Goal: Task Accomplishment & Management: Use online tool/utility

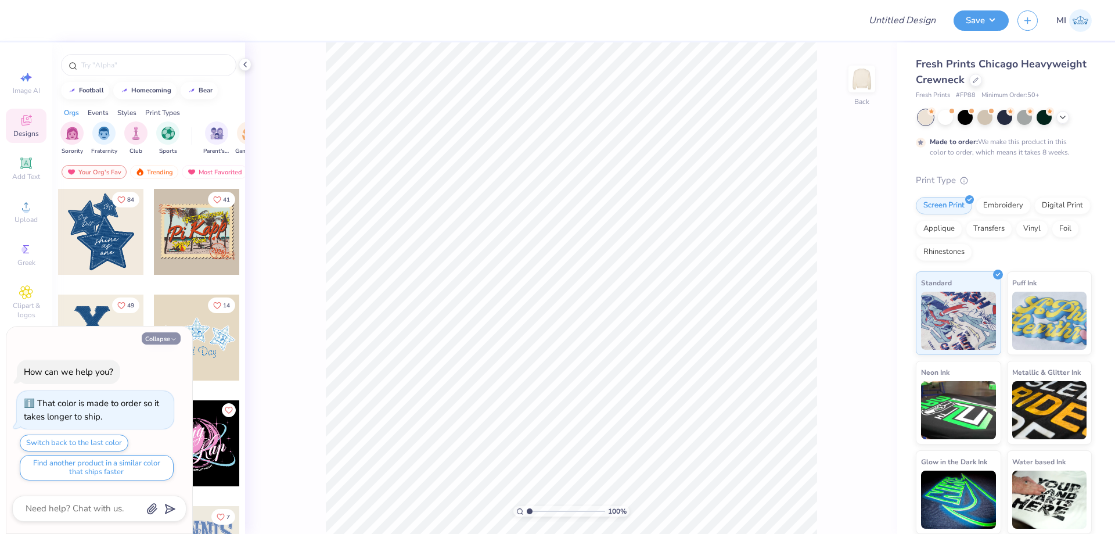
click at [159, 338] on button "Collapse" at bounding box center [161, 338] width 39 height 12
type textarea "x"
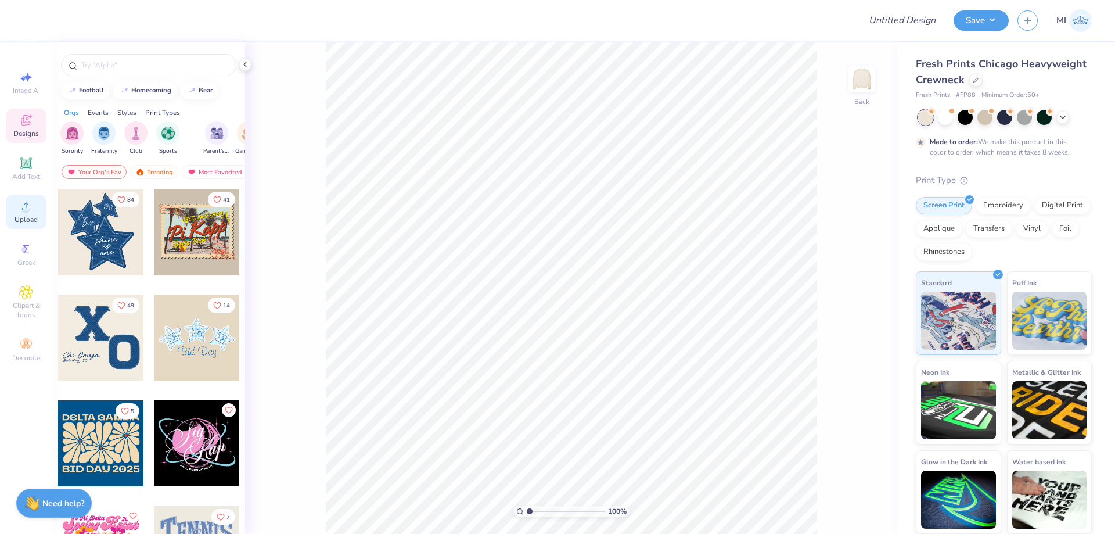
click at [23, 207] on icon at bounding box center [26, 206] width 14 height 14
click at [30, 21] on div at bounding box center [31, 19] width 16 height 16
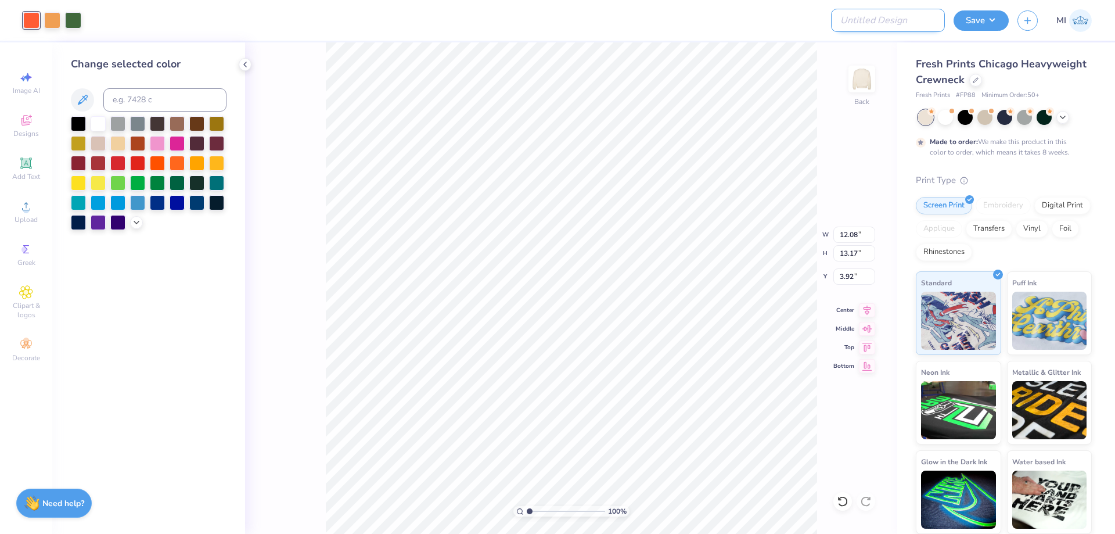
click at [923, 21] on input "Design Title" at bounding box center [888, 20] width 114 height 23
paste input "FPS240021"
type input "FPS240021"
click at [703, 38] on div at bounding box center [470, 20] width 761 height 41
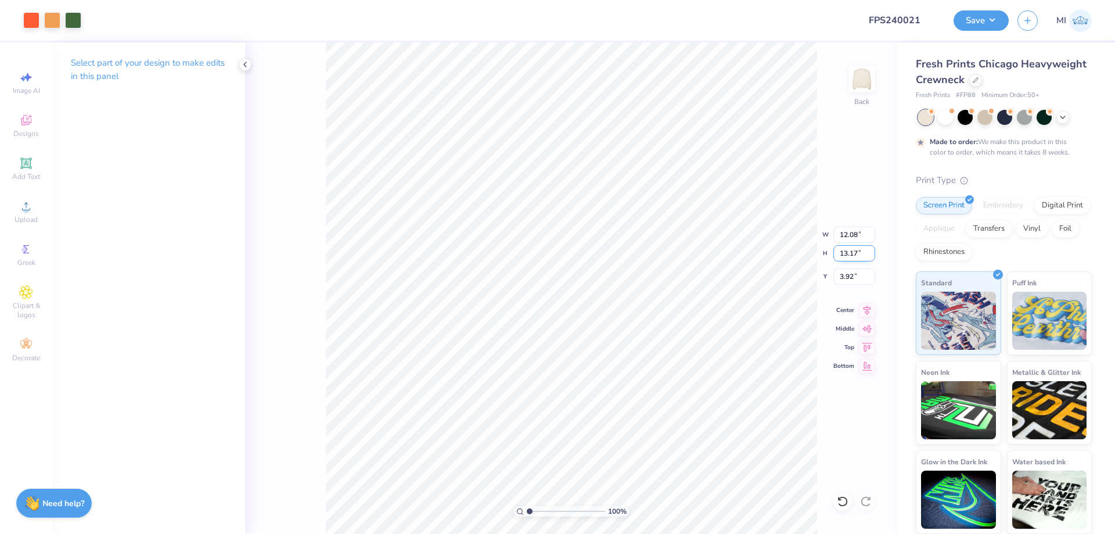
click at [856, 257] on input "13.17" at bounding box center [855, 253] width 42 height 16
type input "11.5"
type input "10.56"
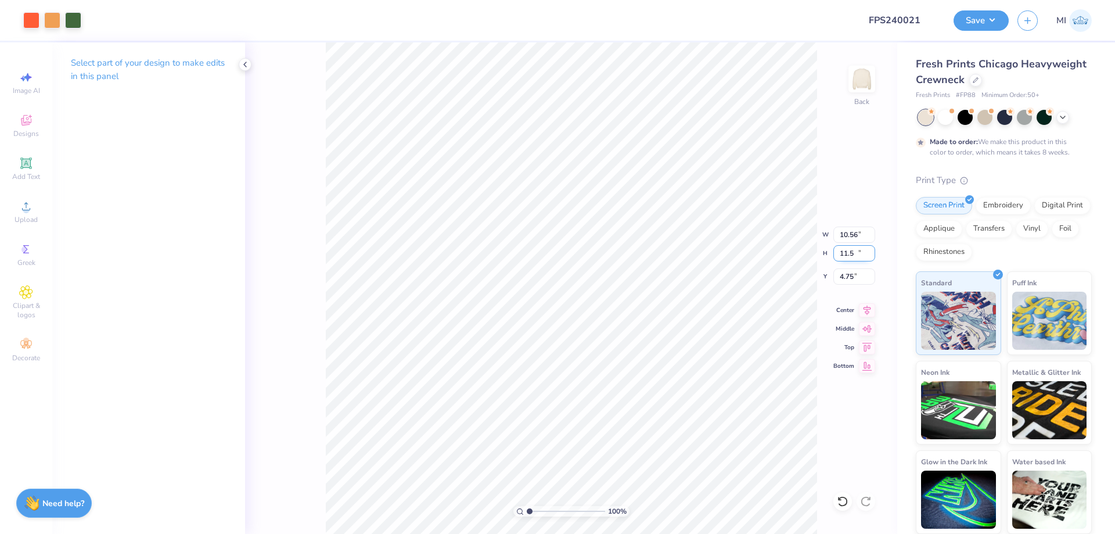
type input "11.50"
click at [865, 279] on input "4.74" at bounding box center [855, 276] width 42 height 16
click at [861, 278] on input "4.74" at bounding box center [855, 276] width 42 height 16
click at [860, 278] on input "3" at bounding box center [855, 276] width 42 height 16
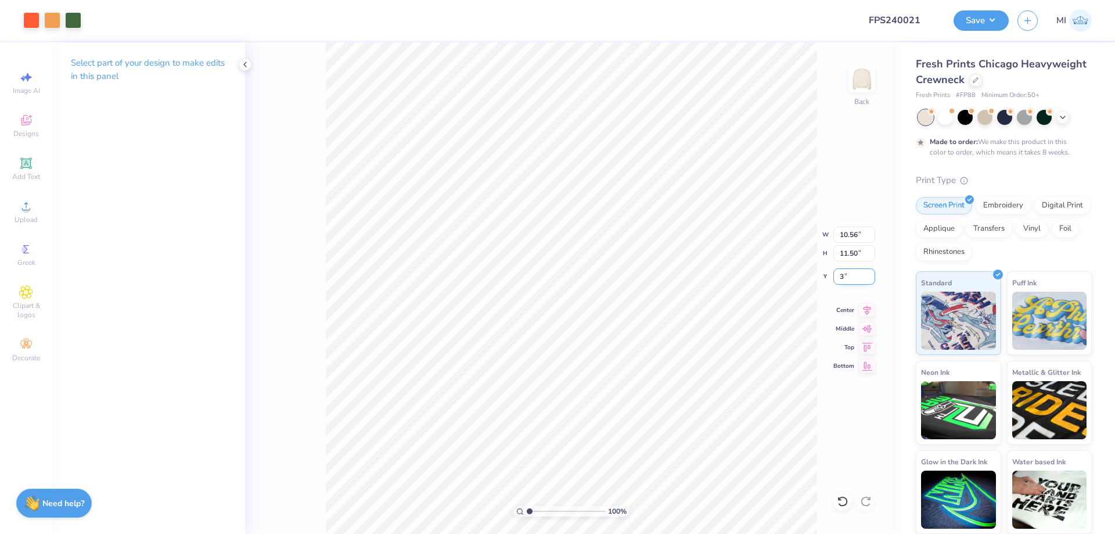
type input "3.00"
click at [35, 22] on div at bounding box center [31, 19] width 16 height 16
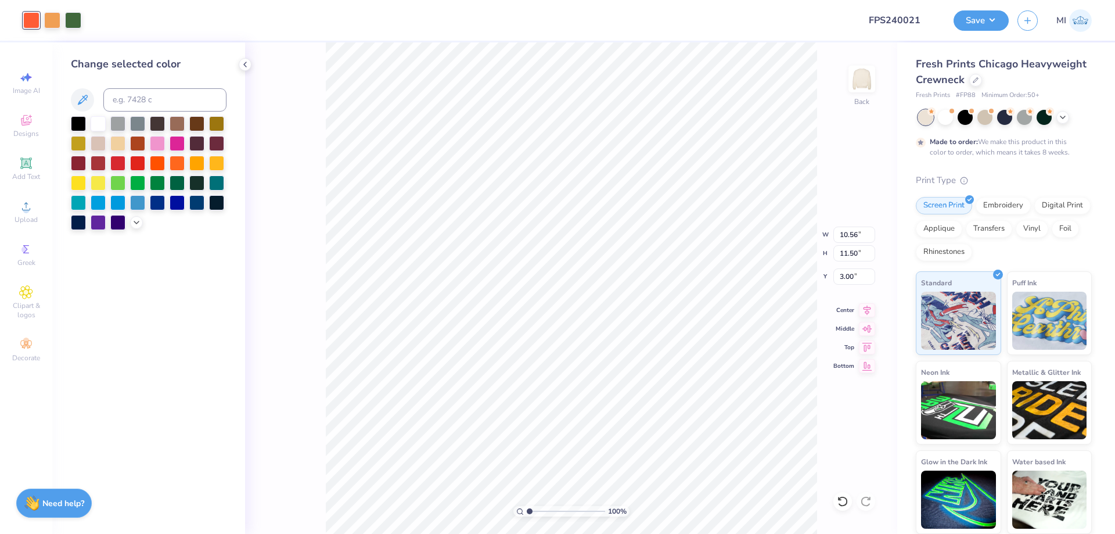
click at [34, 20] on div at bounding box center [31, 20] width 16 height 16
click at [163, 108] on input at bounding box center [164, 99] width 123 height 23
type input "6"
type input "7577"
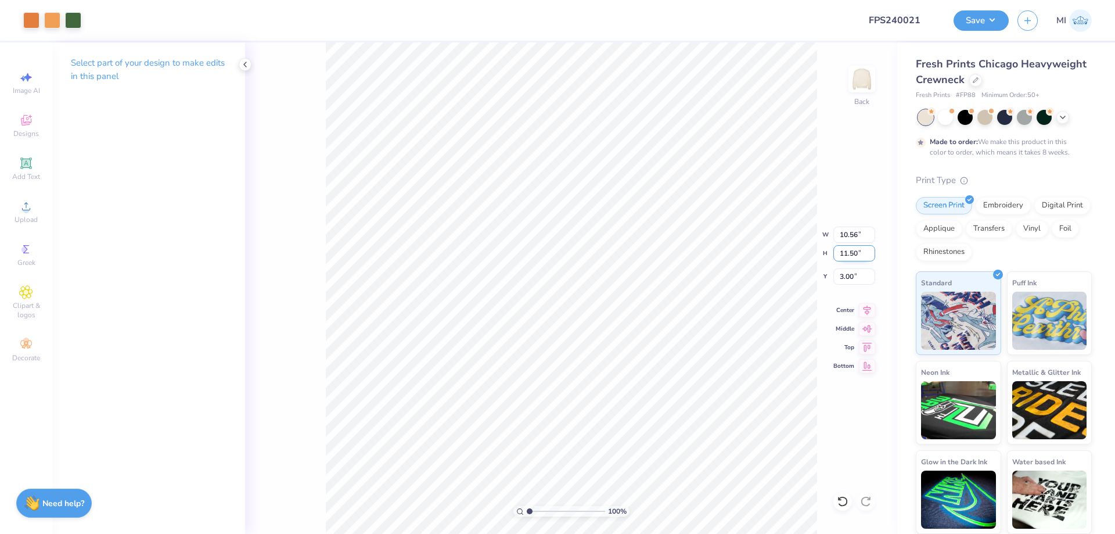
click at [851, 255] on input "11.50" at bounding box center [855, 253] width 42 height 16
type input "12.5"
type input "11.47"
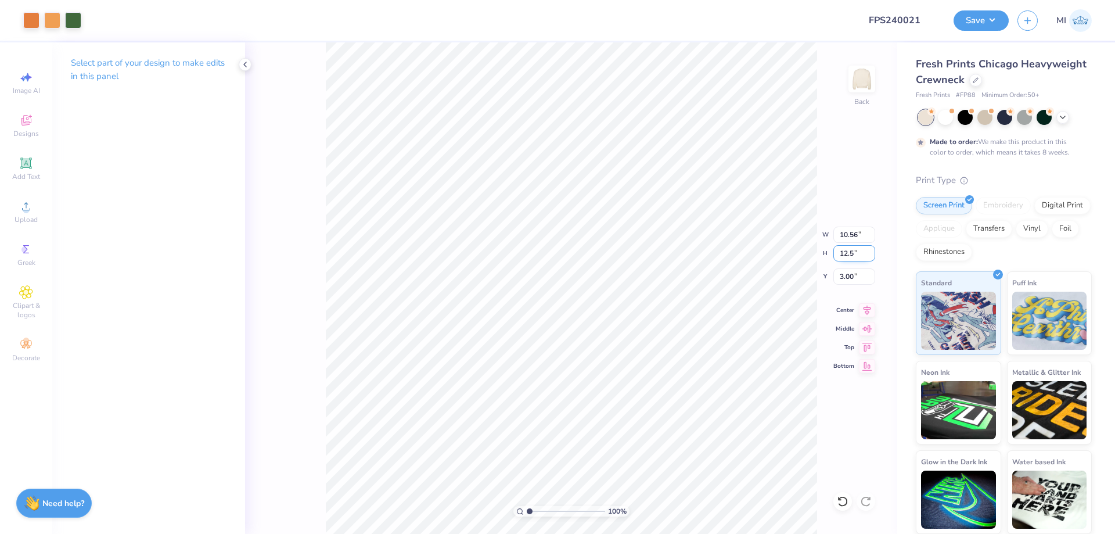
type input "12.50"
type input "2.50"
click at [859, 235] on input "11.47" at bounding box center [855, 235] width 42 height 16
click at [859, 235] on input "1" at bounding box center [855, 235] width 42 height 16
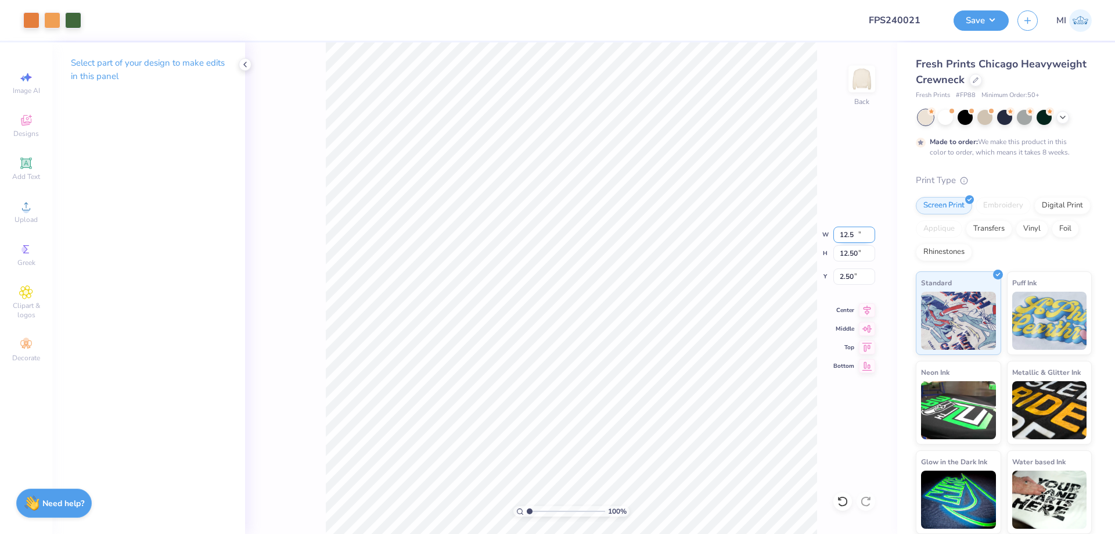
type input "12.50"
type input "13.62"
click at [856, 255] on input "13.62" at bounding box center [855, 253] width 42 height 16
click at [855, 275] on input "1.94" at bounding box center [855, 276] width 42 height 16
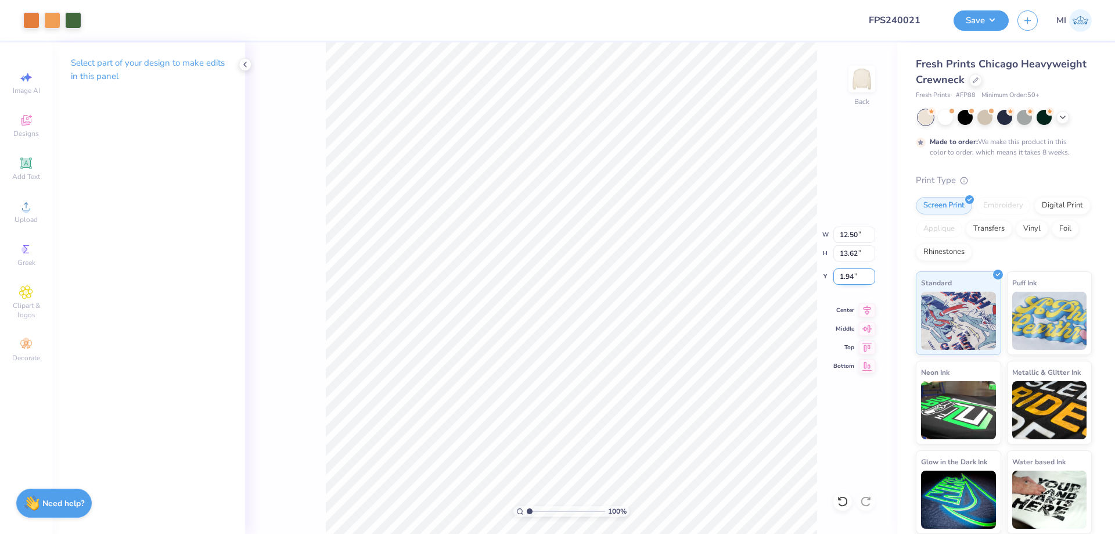
click at [855, 275] on input "1.94" at bounding box center [855, 276] width 42 height 16
type input "3.00"
click at [970, 26] on button "Save" at bounding box center [981, 19] width 55 height 20
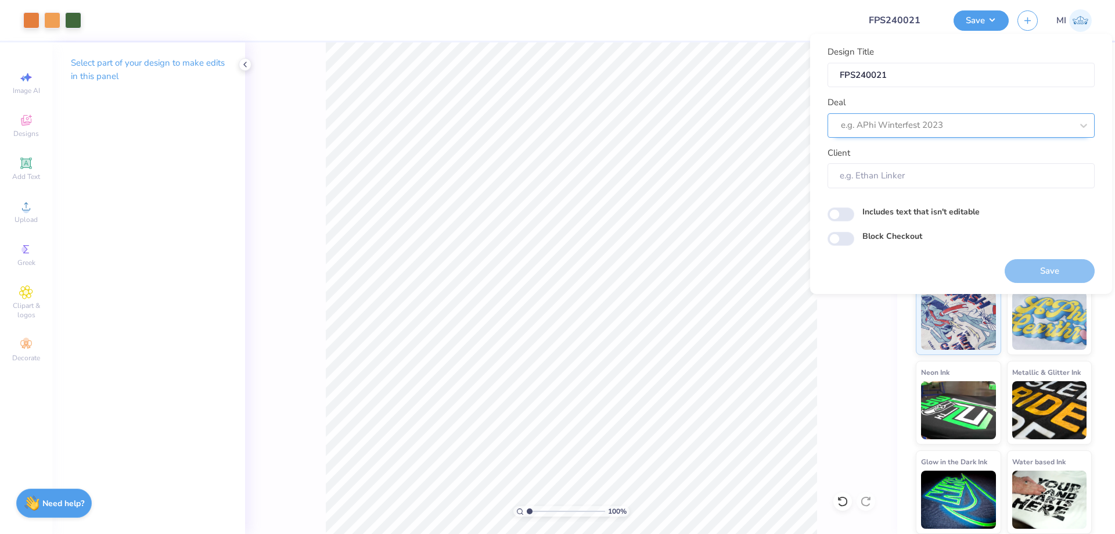
click at [962, 120] on div at bounding box center [956, 125] width 231 height 16
click at [927, 158] on div "Design Tool Gallery" at bounding box center [961, 156] width 258 height 19
type input "Design Tool Gallery"
type input "Design Tool Gallery User"
click at [1064, 269] on button "Save" at bounding box center [1050, 271] width 90 height 24
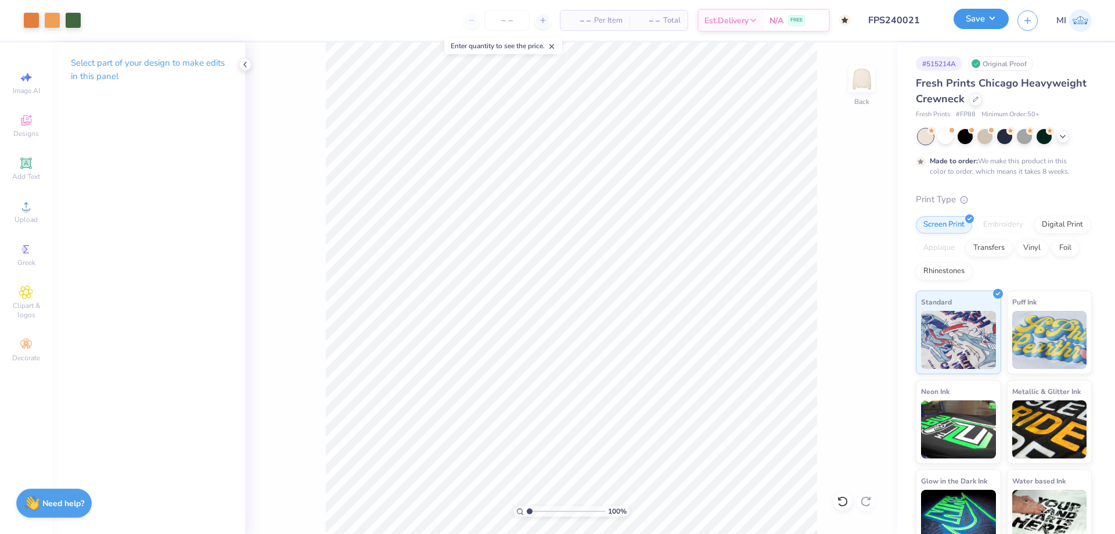
click at [995, 24] on button "Save" at bounding box center [981, 19] width 55 height 20
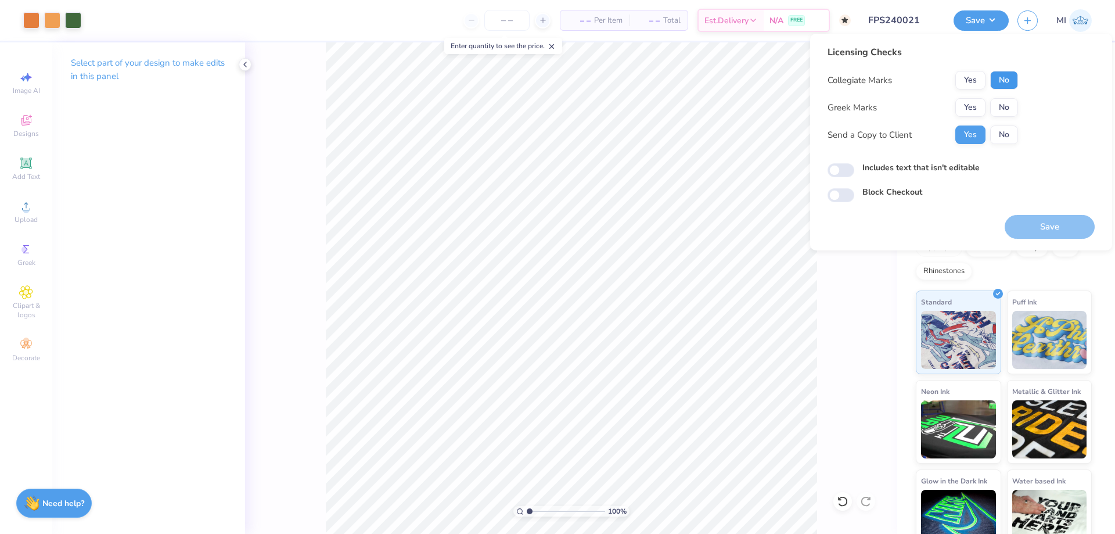
click at [1010, 81] on button "No" at bounding box center [1004, 80] width 28 height 19
click at [979, 106] on button "Yes" at bounding box center [971, 107] width 30 height 19
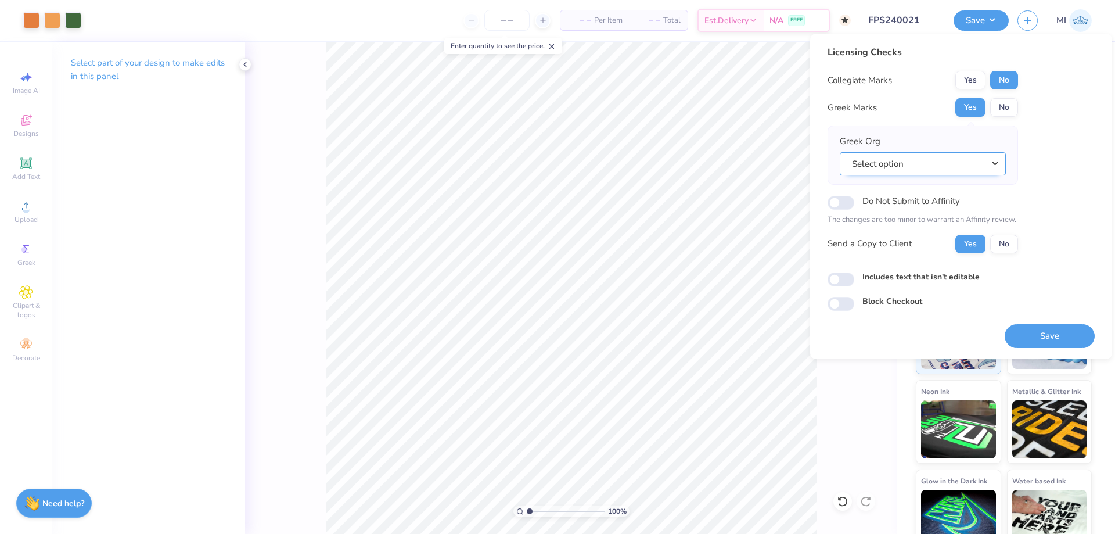
drag, startPoint x: 979, startPoint y: 152, endPoint x: 975, endPoint y: 161, distance: 10.9
click at [979, 153] on div "Greek Org Select option" at bounding box center [923, 155] width 166 height 41
click at [975, 162] on button "Select option" at bounding box center [923, 164] width 166 height 24
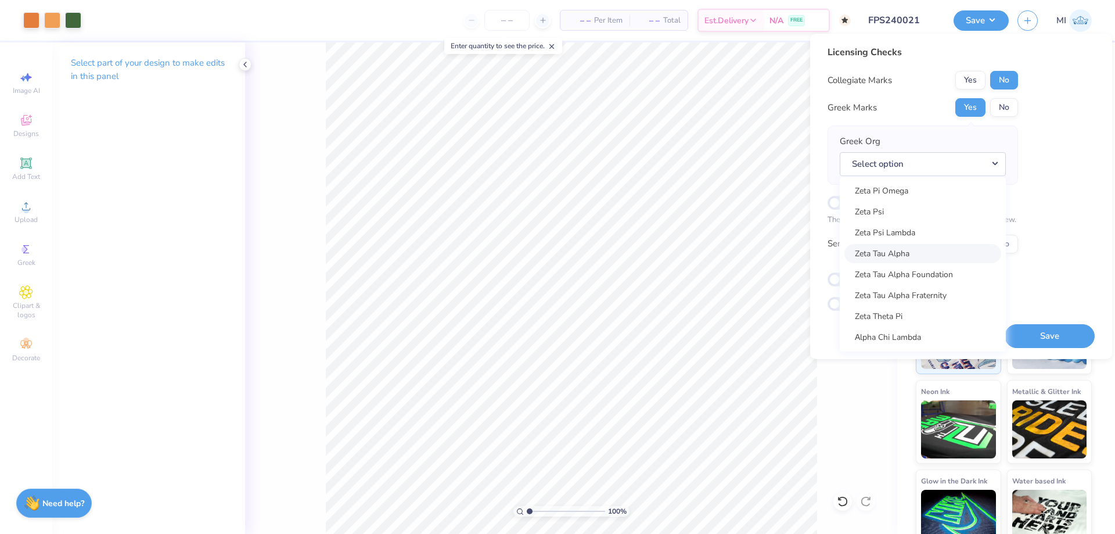
click at [900, 258] on link "Zeta Tau Alpha" at bounding box center [923, 253] width 157 height 19
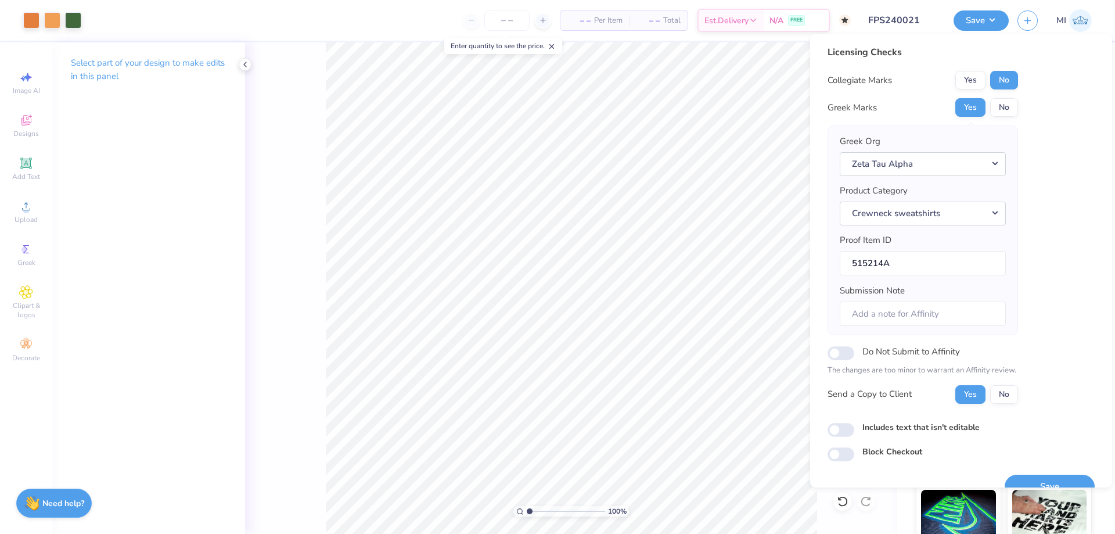
click at [1038, 474] on div "Save" at bounding box center [1050, 479] width 90 height 37
click at [1048, 477] on button "Save" at bounding box center [1050, 487] width 90 height 24
